Goal: Navigation & Orientation: Find specific page/section

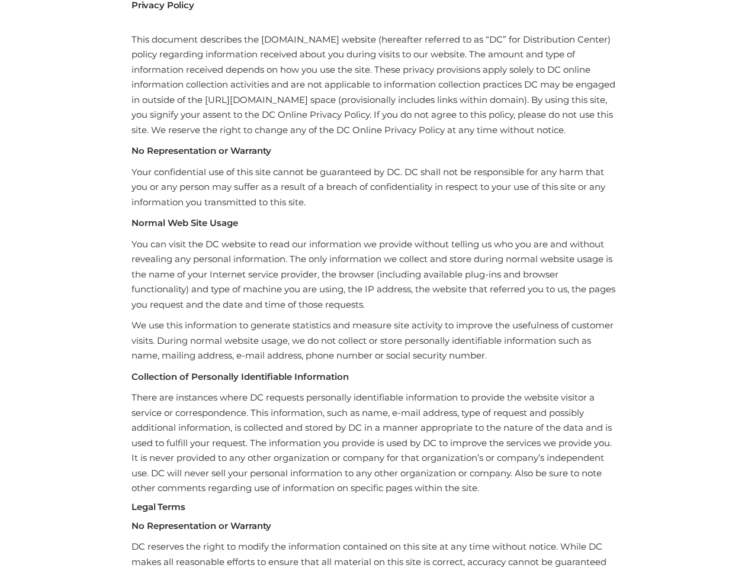
scroll to position [65, 0]
click at [373, 252] on p "You can visit the DC website to read our information we provide without telling…" at bounding box center [373, 275] width 485 height 76
click at [373, 284] on p "You can visit the DC website to read our information we provide without telling…" at bounding box center [373, 275] width 485 height 76
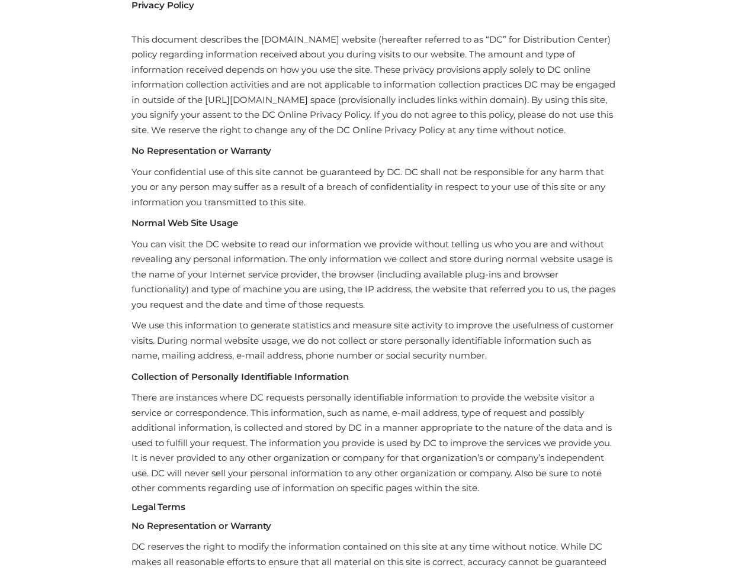
click at [373, 284] on p "You can visit the DC website to read our information we provide without telling…" at bounding box center [373, 275] width 485 height 76
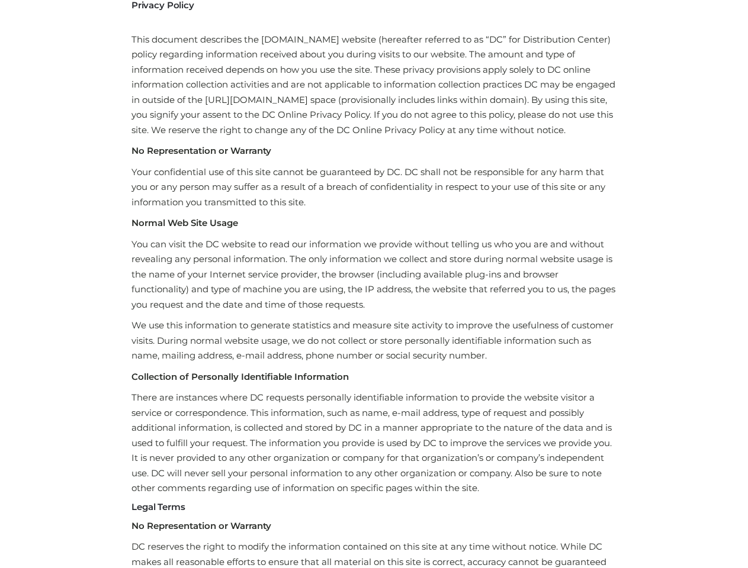
click at [373, 284] on p "You can visit the DC website to read our information we provide without telling…" at bounding box center [373, 275] width 485 height 76
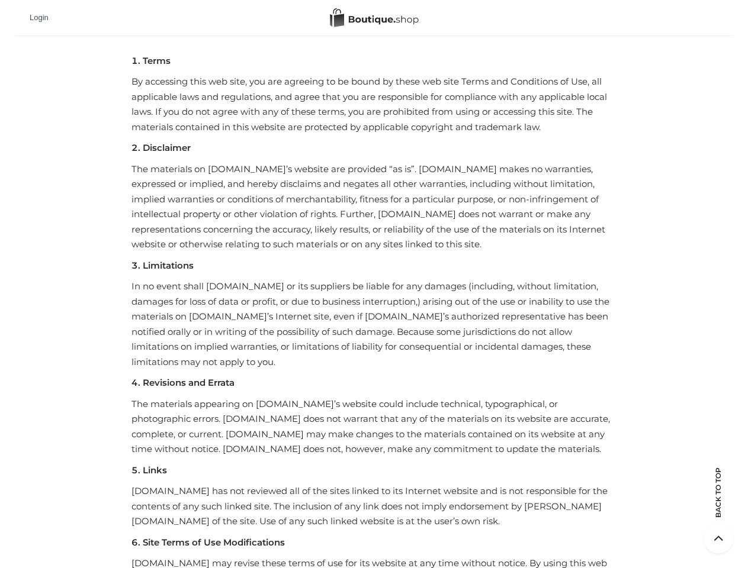
scroll to position [1155, 0]
click at [373, 0] on div "Login" at bounding box center [374, 18] width 718 height 36
click at [718, 539] on icon at bounding box center [718, 539] width 30 height 30
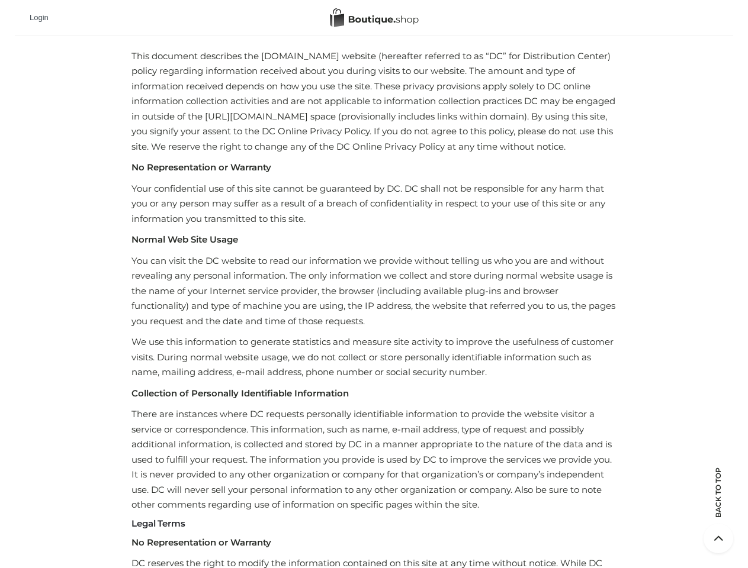
click at [373, 284] on p "You can visit the DC website to read our information we provide without telling…" at bounding box center [373, 291] width 485 height 76
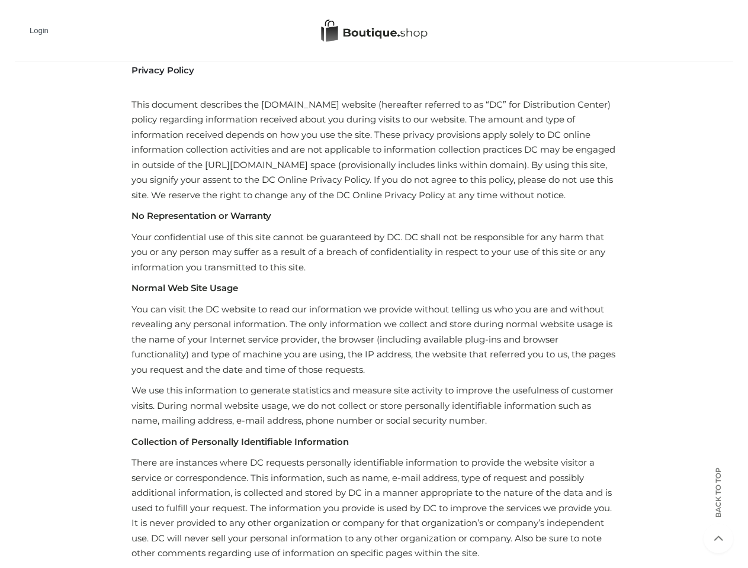
click at [373, 284] on p "Normal Web Site Usage" at bounding box center [373, 288] width 485 height 15
